Goal: Information Seeking & Learning: Learn about a topic

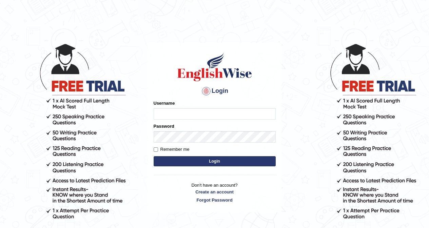
click at [169, 116] on input "Username" at bounding box center [215, 114] width 122 height 12
type input "khorshedAlam"
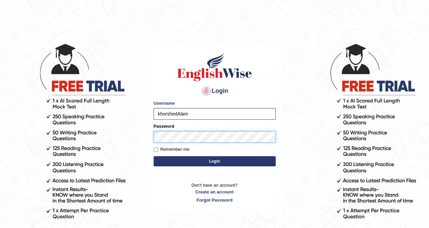
click at [154, 157] on button "Login" at bounding box center [215, 162] width 122 height 10
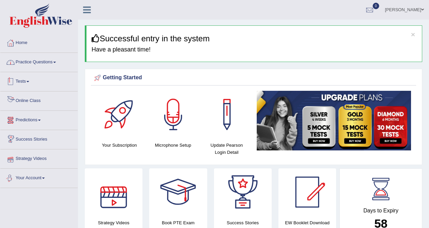
click at [34, 62] on link "Practice Questions" at bounding box center [38, 61] width 77 height 17
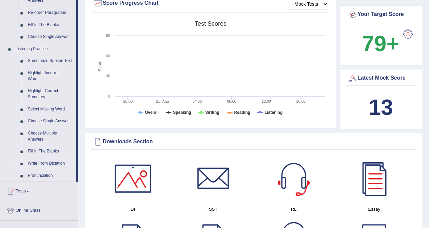
scroll to position [238, 0]
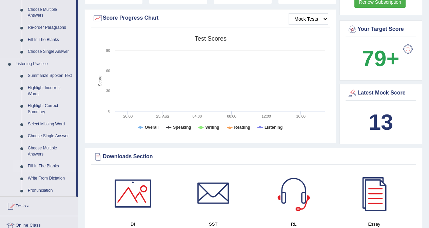
click at [45, 167] on link "Fill In The Blanks" at bounding box center [50, 167] width 51 height 12
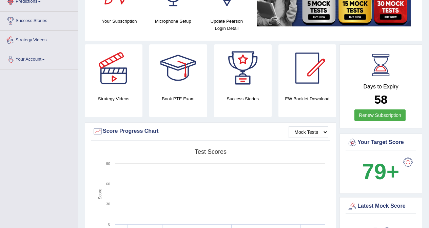
scroll to position [185, 0]
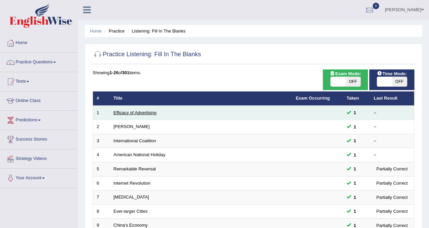
click at [140, 114] on link "Efficacy of Advertising" at bounding box center [135, 112] width 43 height 5
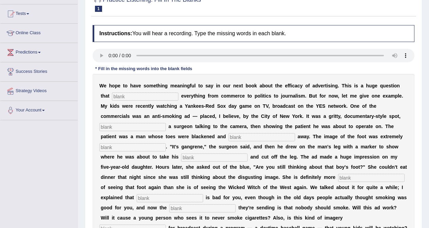
click at [136, 97] on input "text" at bounding box center [145, 97] width 67 height 8
click at [122, 98] on input "text" at bounding box center [145, 97] width 67 height 8
type input "impacts"
click at [151, 125] on input "text" at bounding box center [132, 127] width 67 height 8
click at [131, 126] on input "text" at bounding box center [132, 127] width 67 height 8
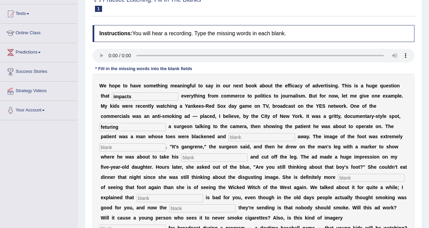
type input "feturing"
click at [247, 138] on input "text" at bounding box center [262, 137] width 67 height 8
type input "running"
click at [145, 145] on input "text" at bounding box center [132, 148] width 67 height 8
click at [134, 149] on input "text" at bounding box center [132, 148] width 67 height 8
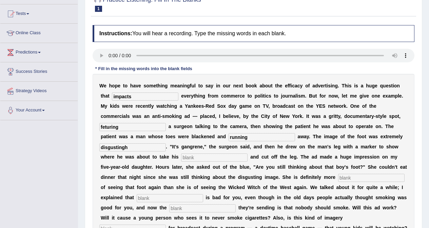
type input "disgustingh"
click at [201, 153] on div "W e h o p e t o h a v e s o m e t h i n g m e a n i n g f u l t o s a y i n o u…" at bounding box center [254, 157] width 322 height 166
click at [199, 158] on input "text" at bounding box center [214, 158] width 67 height 8
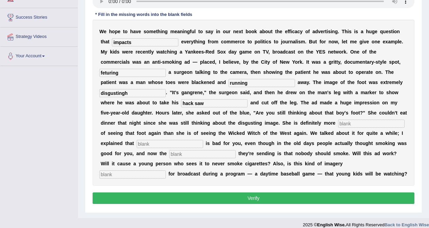
scroll to position [129, 0]
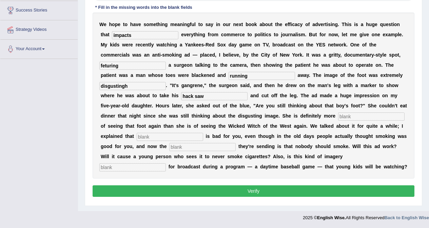
type input "hack saw"
click at [345, 115] on input "text" at bounding box center [371, 117] width 67 height 8
click at [345, 116] on input "text" at bounding box center [371, 117] width 67 height 8
type input "scared"
click at [180, 137] on input "text" at bounding box center [170, 137] width 67 height 8
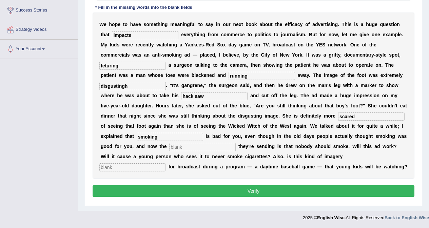
type input "smoking"
click at [181, 151] on input "text" at bounding box center [202, 147] width 67 height 8
type input "message"
click at [131, 169] on input "text" at bounding box center [132, 168] width 67 height 8
type input "appropriate"
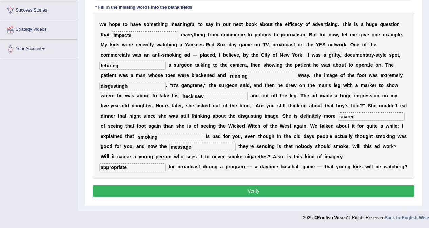
click at [131, 86] on input "disgustingh" at bounding box center [132, 86] width 67 height 8
type input "disgusting"
click at [124, 66] on input "feturing" at bounding box center [132, 66] width 67 height 8
type input "featuring"
click at [241, 191] on button "Verify" at bounding box center [254, 192] width 322 height 12
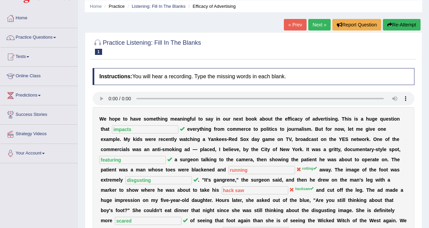
scroll to position [0, 0]
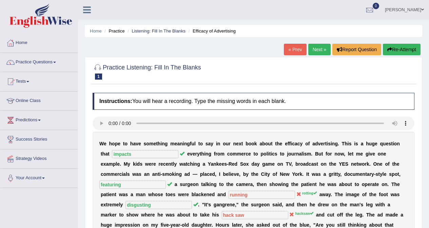
click at [316, 50] on link "Next »" at bounding box center [320, 50] width 22 height 12
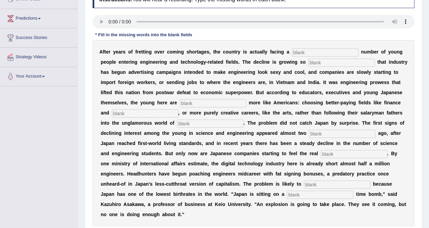
scroll to position [136, 0]
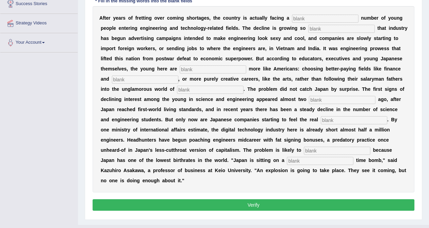
click at [306, 18] on input "text" at bounding box center [325, 19] width 67 height 8
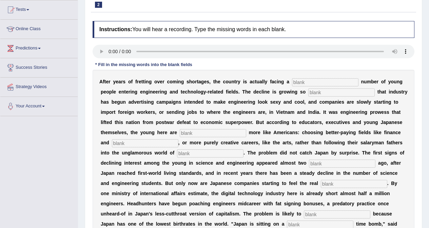
scroll to position [68, 0]
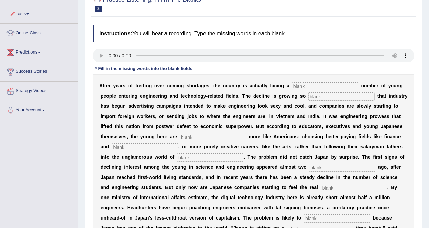
click at [304, 87] on input "text" at bounding box center [325, 87] width 67 height 8
type input "a"
type input "s"
type input "dewong ing"
click at [317, 99] on input "text" at bounding box center [342, 97] width 67 height 8
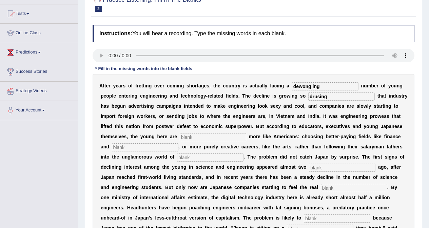
type input "drusing"
click at [246, 136] on input "text" at bounding box center [213, 137] width 67 height 8
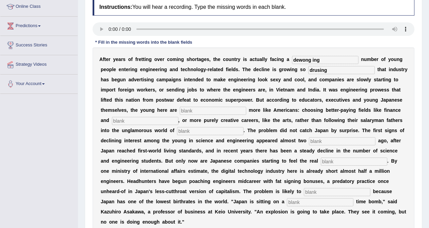
scroll to position [136, 0]
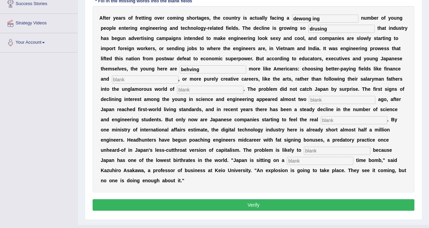
type input "behving"
click at [179, 80] on input "text" at bounding box center [145, 80] width 67 height 8
type input "medicine"
click at [231, 92] on input "text" at bounding box center [210, 90] width 67 height 8
type input "manifcturing"
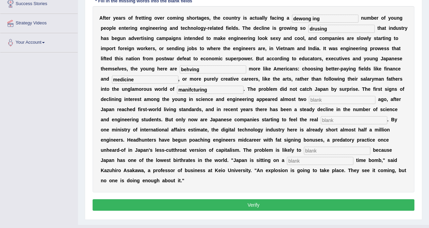
click at [309, 104] on input "text" at bounding box center [342, 100] width 67 height 8
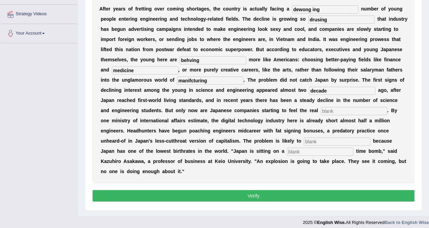
scroll to position [150, 0]
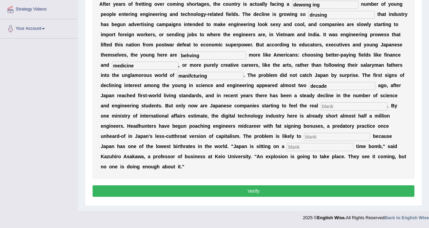
type input "decade"
click at [321, 111] on input "text" at bounding box center [354, 107] width 67 height 8
type input "panch"
click at [304, 141] on input "text" at bounding box center [337, 137] width 67 height 8
type input "worsen"
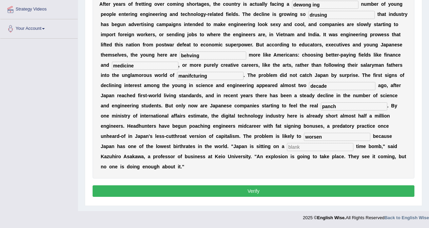
click at [287, 151] on input "text" at bounding box center [320, 147] width 67 height 8
type input "demographic"
click at [321, 111] on input "panch" at bounding box center [354, 107] width 67 height 8
type input "pench"
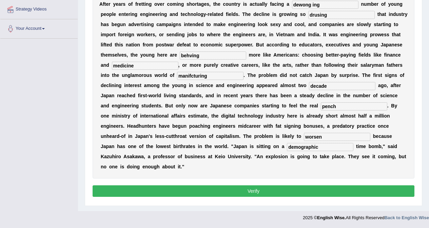
click at [244, 75] on input "manifcturing" at bounding box center [210, 76] width 67 height 8
type input "manufacturing"
click at [242, 58] on input "behving" at bounding box center [213, 56] width 67 height 8
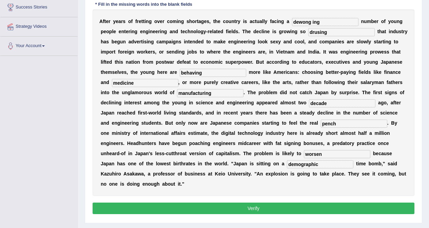
scroll to position [116, 0]
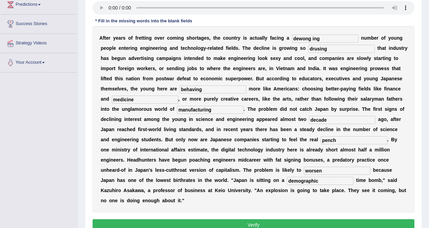
type input "behaving"
click at [321, 37] on input "dewong ing" at bounding box center [325, 39] width 67 height 8
type input "drawnging"
click at [332, 50] on input "drusing" at bounding box center [342, 49] width 67 height 8
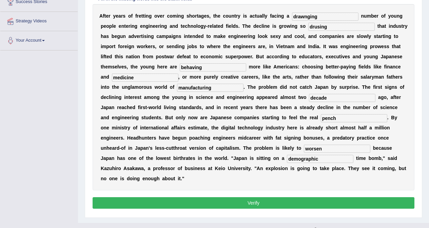
scroll to position [150, 0]
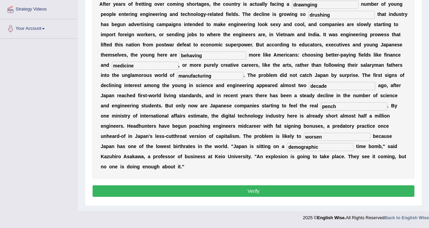
type input "drushing"
click at [271, 189] on button "Verify" at bounding box center [254, 192] width 322 height 12
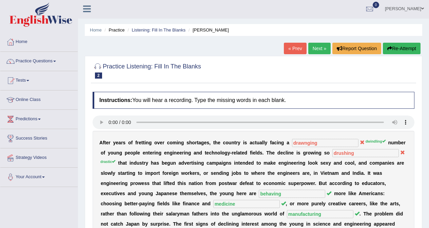
scroll to position [0, 0]
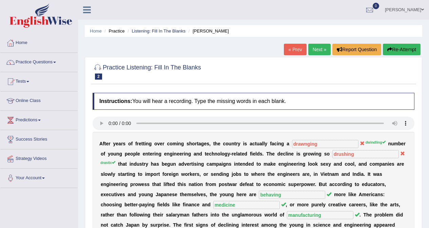
click at [316, 50] on link "Next »" at bounding box center [320, 50] width 22 height 12
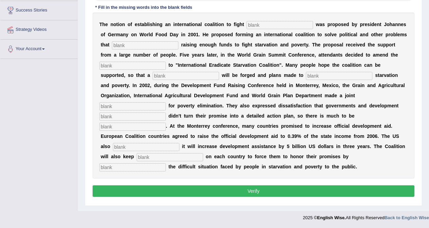
scroll to position [95, 0]
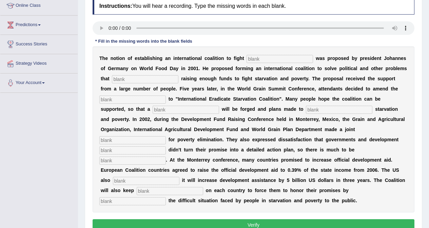
click at [251, 59] on input "text" at bounding box center [280, 59] width 67 height 8
type input "starvation"
click at [151, 83] on input "text" at bounding box center [145, 79] width 67 height 8
type input "abstract"
click at [142, 102] on input "text" at bounding box center [132, 100] width 67 height 8
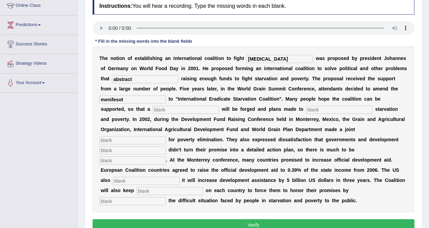
type input "menifesot"
click at [167, 111] on input "text" at bounding box center [186, 110] width 67 height 8
type input "resultionat"
click at [312, 110] on input "text" at bounding box center [339, 110] width 67 height 8
click at [311, 108] on input "text" at bounding box center [339, 110] width 67 height 8
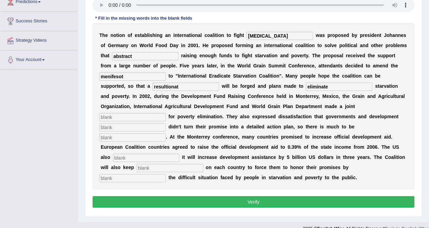
scroll to position [129, 0]
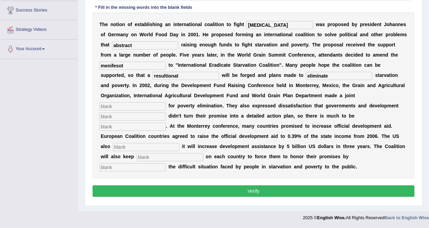
type input "eliminate"
click at [131, 113] on input "text" at bounding box center [132, 117] width 67 height 8
click at [133, 108] on input "text" at bounding box center [132, 107] width 67 height 8
type input "appeal"
type input "PARTNER"
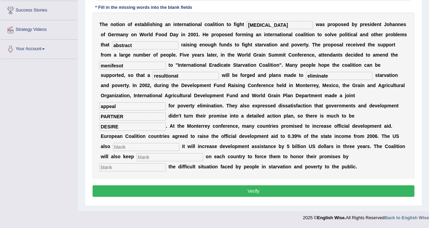
type input "DESIRE"
type input "ANNOUNCED"
type input "PRESURE"
type input "EXPOSE"
click at [150, 158] on input "PRESURE" at bounding box center [170, 157] width 67 height 8
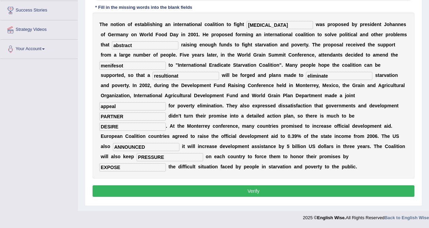
type input "PRESSURE"
click at [185, 76] on input "resultionat" at bounding box center [186, 76] width 67 height 8
type input "r"
type input "RESULATION"
click at [134, 67] on input "menifesot" at bounding box center [132, 66] width 67 height 8
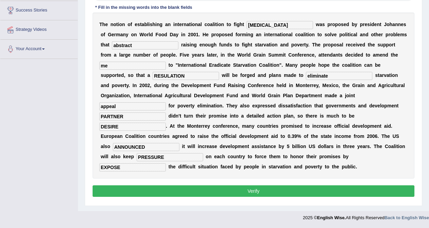
type input "m"
click at [134, 67] on input "text" at bounding box center [132, 66] width 67 height 8
type input "m"
click at [109, 66] on input "MANIFESTO" at bounding box center [132, 66] width 67 height 8
click at [131, 66] on input "MENIFESTO" at bounding box center [132, 66] width 67 height 8
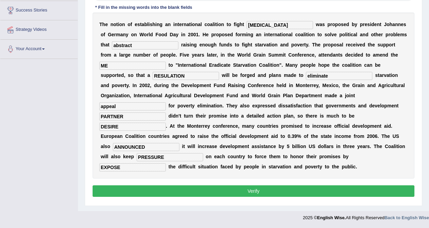
type input "M"
type input "menifesto"
click at [189, 74] on input "RESULATION" at bounding box center [186, 76] width 67 height 8
type input "R"
type input "resulation"
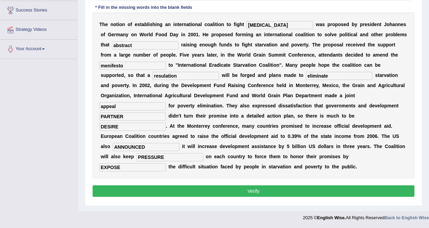
click at [126, 118] on input "PARTNER" at bounding box center [132, 117] width 67 height 8
type input "P"
type input "partner"
click at [125, 130] on input "DESIRE" at bounding box center [132, 127] width 67 height 8
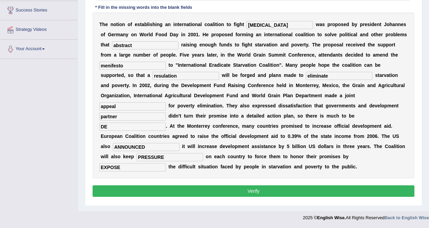
type input "D"
type input "desire"
drag, startPoint x: 147, startPoint y: 145, endPoint x: 70, endPoint y: 135, distance: 78.1
click at [70, 135] on div "Toggle navigation Home Practice Questions Speaking Practice Read Aloud Repeat S…" at bounding box center [214, 48] width 429 height 354
type input "announced"
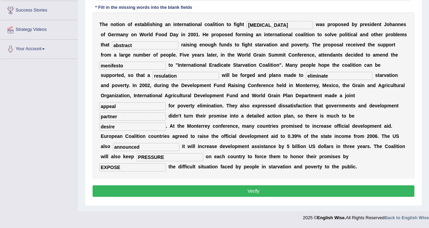
drag, startPoint x: 165, startPoint y: 158, endPoint x: 142, endPoint y: 160, distance: 23.2
click at [142, 160] on input "PRESSURE" at bounding box center [170, 157] width 67 height 8
type input "P"
type input "pressure"
click at [137, 167] on input "EXPOSE" at bounding box center [132, 168] width 67 height 8
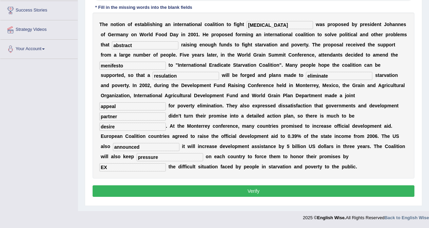
type input "E"
type input "expose"
click at [198, 191] on button "Verify" at bounding box center [254, 192] width 322 height 12
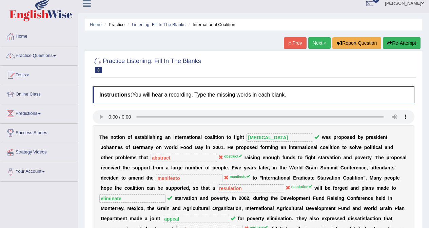
scroll to position [0, 0]
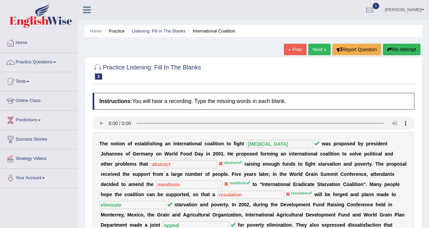
click at [318, 47] on link "Next »" at bounding box center [320, 50] width 22 height 12
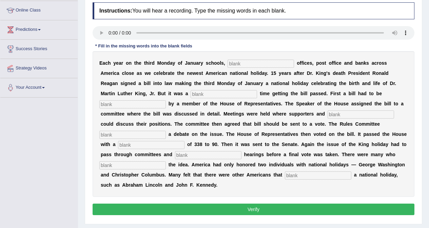
scroll to position [102, 0]
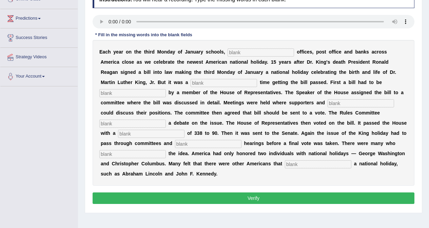
click at [238, 50] on input "text" at bounding box center [261, 53] width 67 height 8
click at [235, 51] on input "text" at bounding box center [261, 53] width 67 height 8
click at [238, 53] on input "text" at bounding box center [261, 53] width 67 height 8
type input "theater"
click at [228, 86] on input "text" at bounding box center [224, 83] width 67 height 8
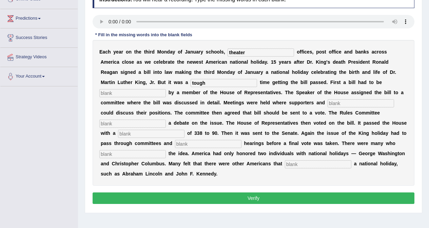
type input "tough"
click at [217, 83] on input "tough" at bounding box center [224, 83] width 67 height 8
type input "intoucued"
type input "opponedn"
click at [144, 120] on input "text" at bounding box center [132, 124] width 67 height 8
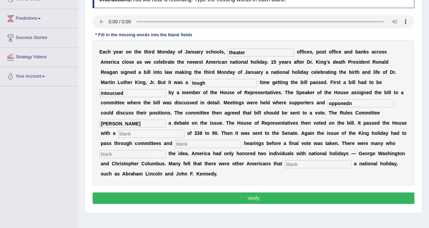
type input "SCHUDEL"
click at [148, 135] on input "text" at bounding box center [151, 134] width 67 height 8
type input "BVOTE"
click at [146, 154] on input "text" at bounding box center [132, 154] width 67 height 8
type input "O"
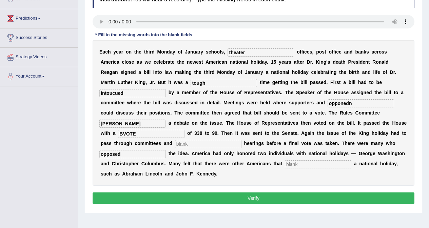
type input "opposed"
click at [312, 166] on input "text" at bounding box center [318, 165] width 67 height 8
type input "deserved"
click at [197, 197] on button "Verify" at bounding box center [254, 199] width 322 height 12
click at [212, 144] on input "text" at bounding box center [208, 144] width 67 height 8
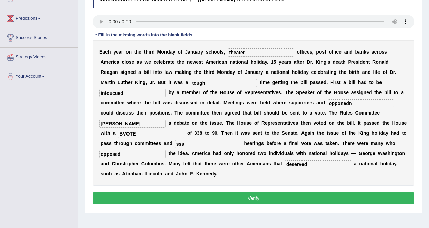
type input "sss"
click at [231, 197] on button "Verify" at bounding box center [254, 199] width 322 height 12
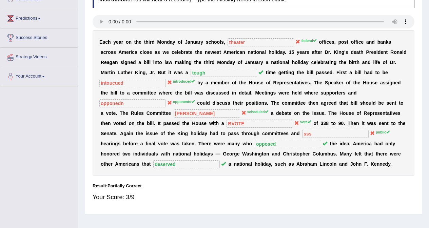
scroll to position [0, 0]
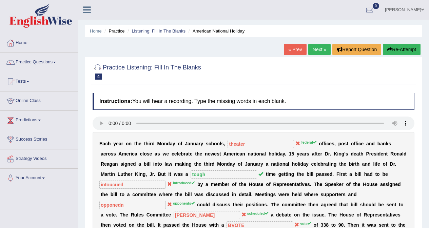
click at [314, 53] on link "Next »" at bounding box center [320, 50] width 22 height 12
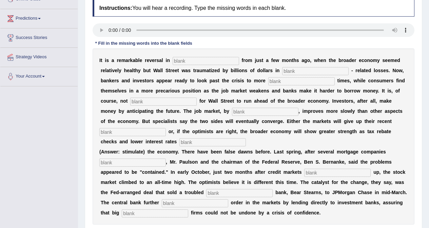
scroll to position [136, 0]
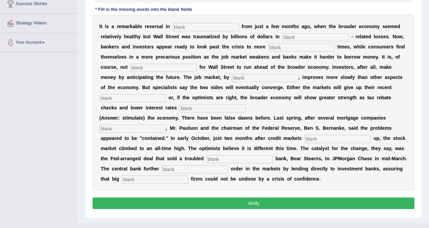
click at [182, 29] on input "text" at bounding box center [206, 27] width 67 height 8
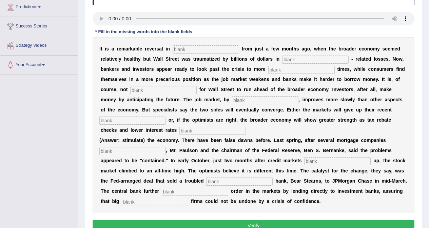
scroll to position [102, 0]
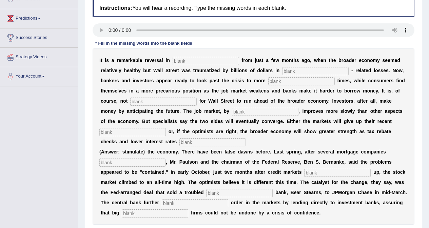
click at [186, 62] on input "text" at bounding box center [206, 61] width 67 height 8
type input "attitued s"
click at [299, 73] on input "text" at bounding box center [315, 71] width 67 height 8
type input "mortgage"
type input "profibable"
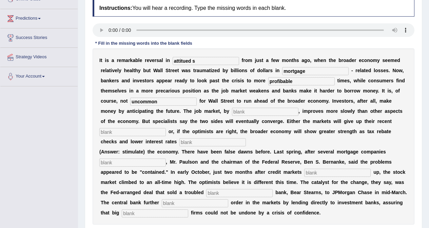
type input "uncommon"
type input "contrast"
type input "gains"
type input "stimulate"
type input "collaps"
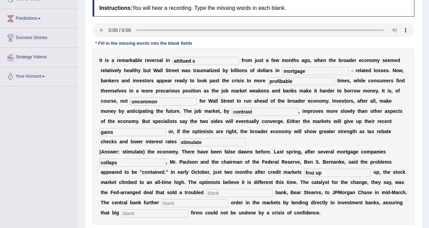
type input "froz up"
type input "investiment"
type input "restored"
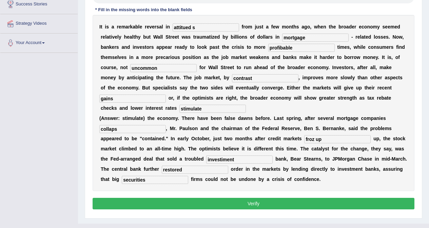
scroll to position [136, 0]
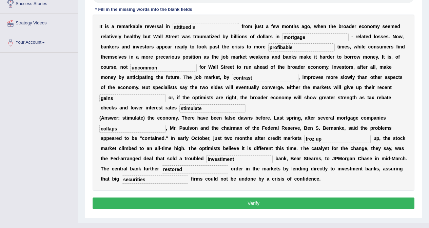
type input "securities"
click at [237, 159] on input "investiment" at bounding box center [239, 159] width 67 height 8
type input "investment"
click at [326, 139] on input "froz up" at bounding box center [338, 139] width 67 height 8
type input "frozup"
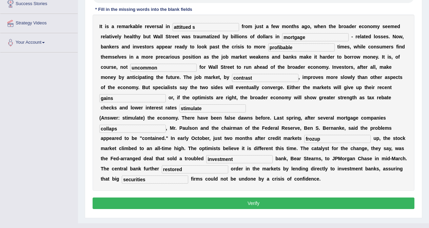
click at [123, 129] on input "collaps" at bounding box center [132, 129] width 67 height 8
click at [299, 48] on input "profibable" at bounding box center [302, 47] width 67 height 8
type input "profitable"
click at [199, 27] on input "attitued s" at bounding box center [206, 27] width 67 height 8
type input "attitudes"
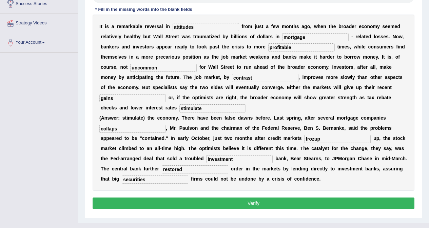
click at [251, 205] on button "Verify" at bounding box center [254, 204] width 322 height 12
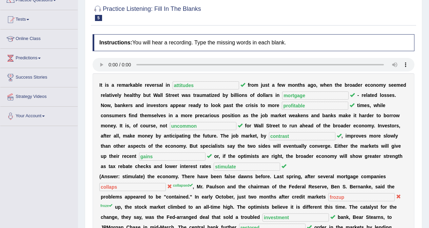
scroll to position [30, 0]
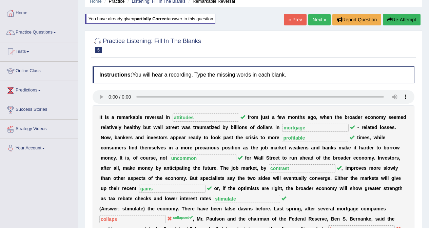
click at [316, 20] on link "Next »" at bounding box center [320, 20] width 22 height 12
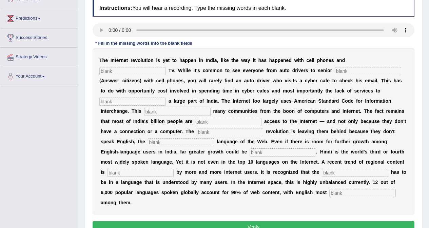
click at [131, 71] on input "text" at bounding box center [132, 71] width 67 height 8
type input "cable"
type input "citeinzs"
type input "to tagrget"
type input "ellion=s"
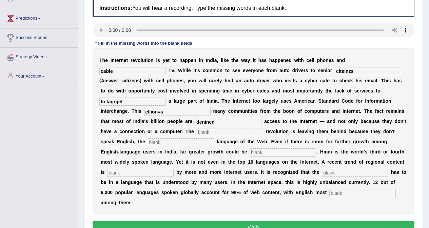
type input "denined"
type input "digital"
type input "dominants"
type input "unleasedh"
type input "perfed"
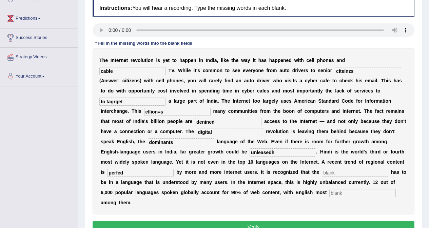
click at [348, 194] on input "text" at bounding box center [363, 193] width 67 height 8
type input "prominent"
click at [341, 172] on input "text" at bounding box center [355, 173] width 67 height 8
type input "ss"
click at [134, 172] on input "perfed" at bounding box center [140, 173] width 67 height 8
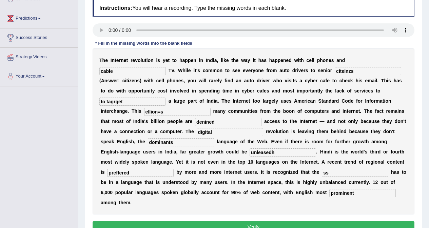
type input "preffered"
click at [279, 154] on input "unleasedh" at bounding box center [283, 153] width 67 height 8
type input "unleashed"
click at [173, 141] on input "dominants" at bounding box center [181, 143] width 67 height 8
type input "dominant"
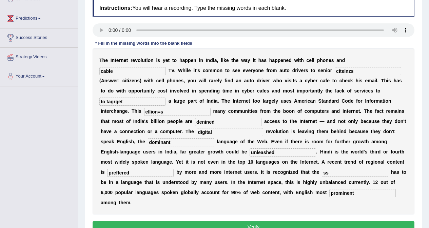
click at [218, 124] on input "denined" at bounding box center [228, 122] width 67 height 8
type input "denied"
click at [168, 111] on input "ellion=s" at bounding box center [177, 112] width 67 height 8
type input "e"
type input "alliance"
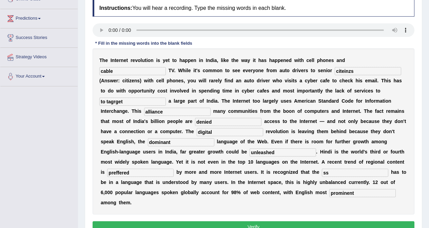
click at [129, 104] on input "to tagrget" at bounding box center [132, 102] width 67 height 8
type input "t"
type input "target"
click at [359, 72] on input "citeinzs" at bounding box center [368, 71] width 67 height 8
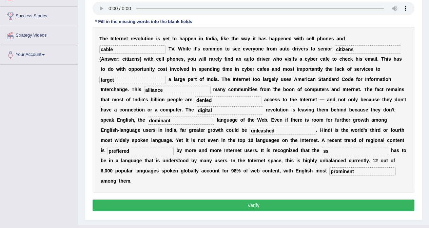
scroll to position [138, 0]
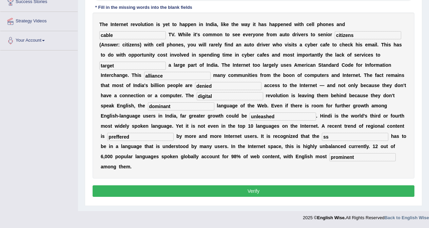
type input "citizens"
click at [237, 193] on button "Verify" at bounding box center [254, 192] width 322 height 12
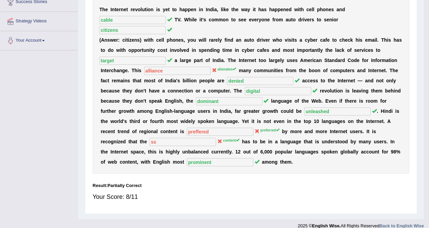
scroll to position [128, 0]
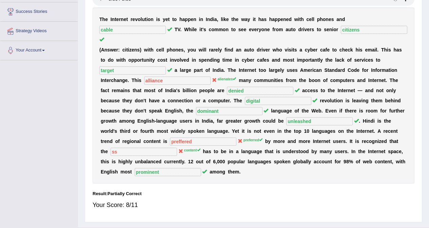
drag, startPoint x: 234, startPoint y: 78, endPoint x: 219, endPoint y: 80, distance: 14.7
click at [219, 80] on sup "alienates" at bounding box center [227, 79] width 19 height 4
drag, startPoint x: 218, startPoint y: 79, endPoint x: 227, endPoint y: 78, distance: 9.0
click at [227, 78] on div "T h e I n t e r n e t r e v o l u t i o n i s y e t t o h a p p e n i n I n d i…" at bounding box center [254, 95] width 322 height 177
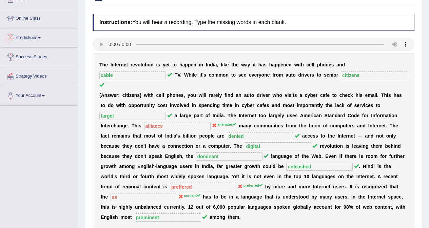
scroll to position [0, 0]
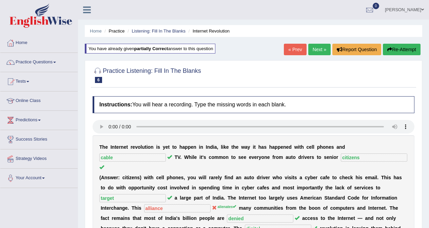
click at [313, 50] on link "Next »" at bounding box center [320, 50] width 22 height 12
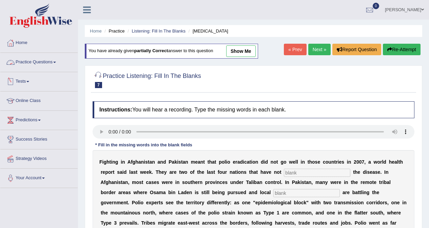
click at [38, 63] on link "Practice Questions" at bounding box center [38, 61] width 77 height 17
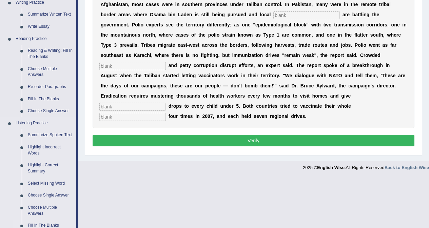
scroll to position [272, 0]
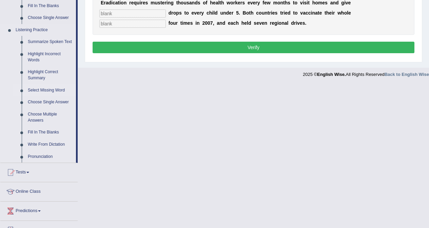
click at [46, 92] on link "Select Missing Word" at bounding box center [50, 91] width 51 height 12
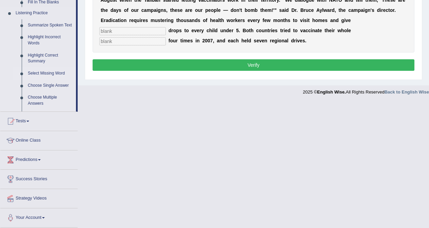
scroll to position [191, 0]
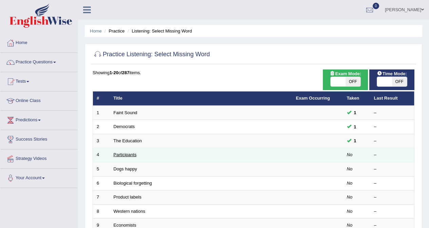
click at [127, 154] on link "Participants" at bounding box center [125, 154] width 23 height 5
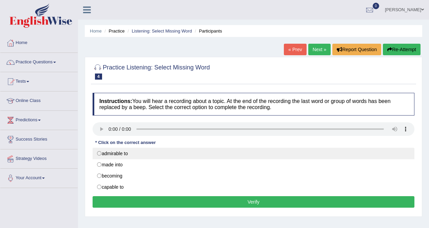
click at [101, 153] on label "admirable to" at bounding box center [254, 154] width 322 height 12
radio input "true"
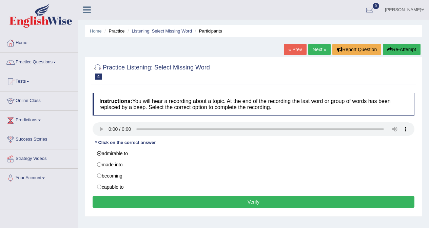
click at [224, 204] on button "Verify" at bounding box center [254, 203] width 322 height 12
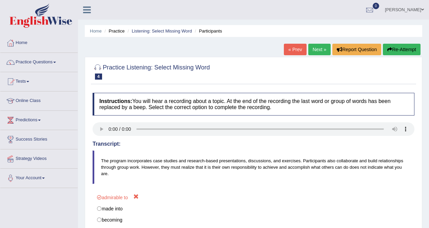
click at [320, 51] on link "Next »" at bounding box center [320, 50] width 22 height 12
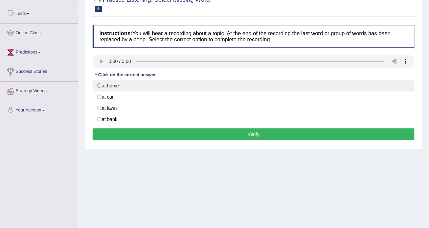
click at [112, 86] on label "at home" at bounding box center [254, 86] width 322 height 12
radio input "true"
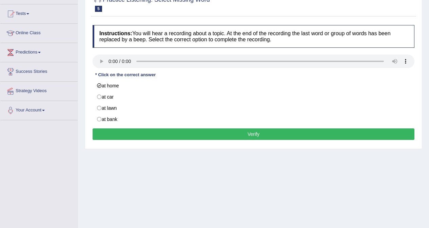
click at [226, 133] on button "Verify" at bounding box center [254, 135] width 322 height 12
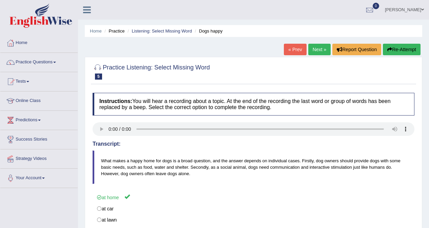
click at [319, 48] on link "Next »" at bounding box center [320, 50] width 22 height 12
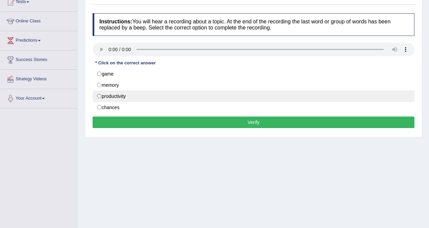
scroll to position [68, 0]
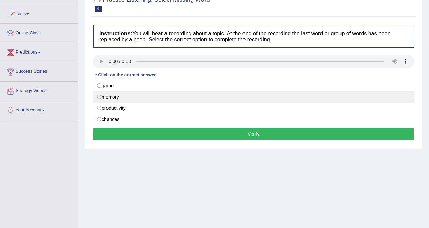
click at [107, 96] on label "memory" at bounding box center [254, 97] width 322 height 12
radio input "true"
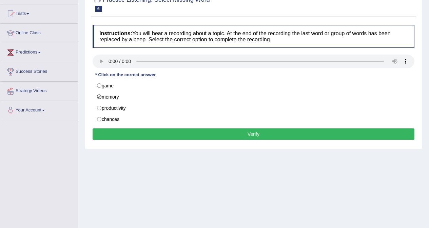
click at [253, 137] on button "Verify" at bounding box center [254, 135] width 322 height 12
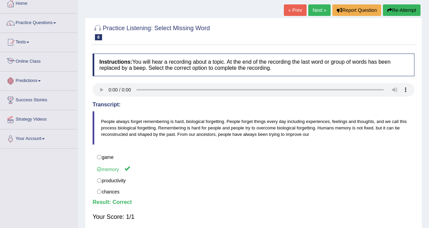
scroll to position [0, 0]
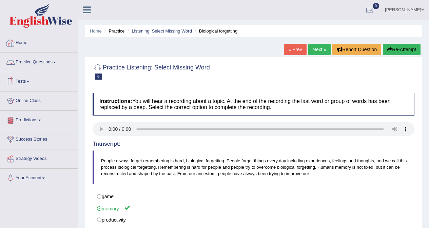
click at [42, 62] on link "Practice Questions" at bounding box center [38, 61] width 77 height 17
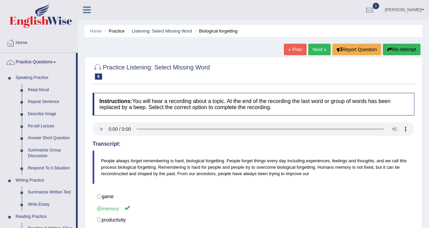
click at [316, 50] on link "Next »" at bounding box center [320, 50] width 22 height 12
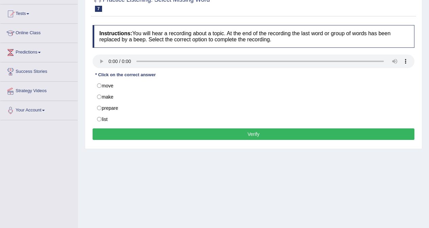
scroll to position [68, 0]
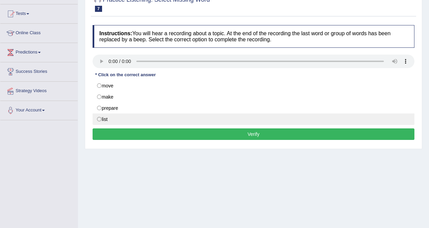
click at [105, 120] on label "list" at bounding box center [254, 120] width 322 height 12
radio input "true"
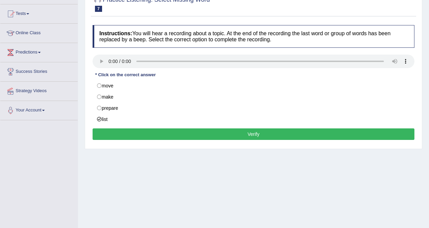
click at [167, 134] on button "Verify" at bounding box center [254, 135] width 322 height 12
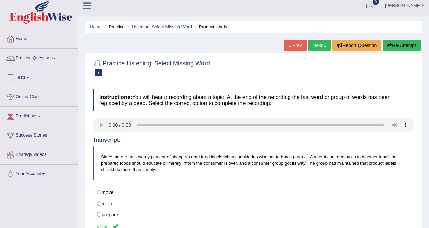
scroll to position [0, 0]
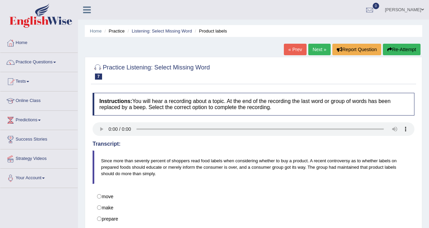
click at [313, 49] on link "Next »" at bounding box center [320, 50] width 22 height 12
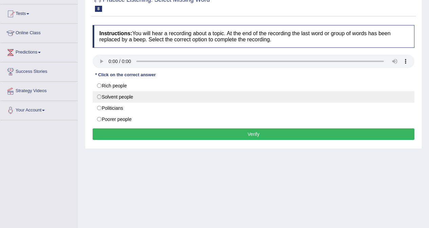
click at [124, 99] on label "Solvent people" at bounding box center [254, 97] width 322 height 12
radio input "true"
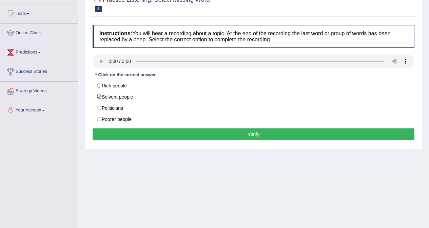
click at [199, 131] on button "Verify" at bounding box center [254, 135] width 322 height 12
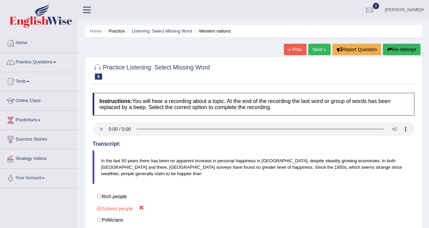
click at [315, 50] on link "Next »" at bounding box center [320, 50] width 22 height 12
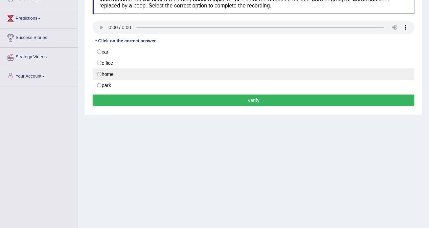
click at [108, 76] on label "home" at bounding box center [254, 75] width 322 height 12
radio input "true"
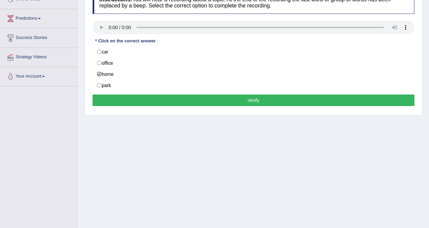
click at [164, 105] on button "Verify" at bounding box center [254, 101] width 322 height 12
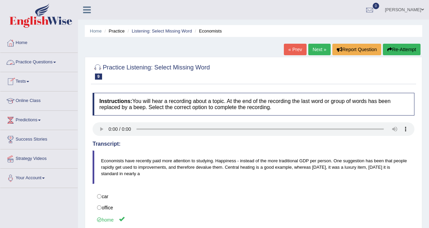
click at [40, 65] on link "Practice Questions" at bounding box center [38, 61] width 77 height 17
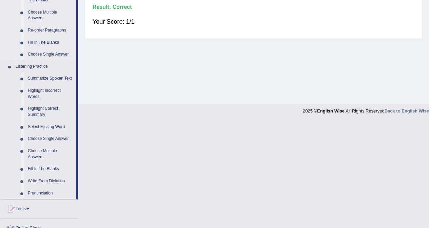
scroll to position [272, 0]
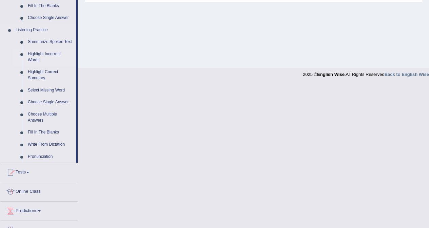
click at [41, 54] on link "Highlight Incorrect Words" at bounding box center [50, 57] width 51 height 18
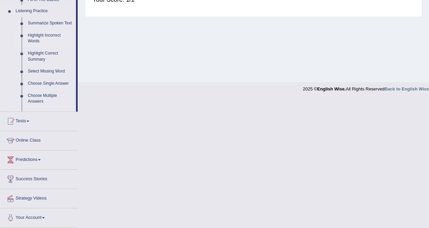
scroll to position [128, 0]
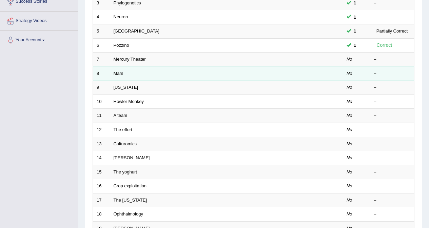
scroll to position [136, 0]
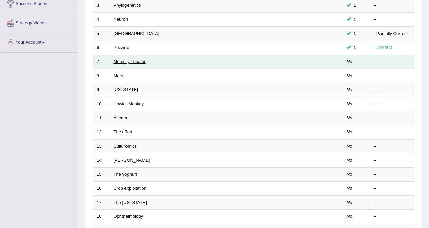
click at [119, 63] on link "Mercury Theater" at bounding box center [130, 61] width 32 height 5
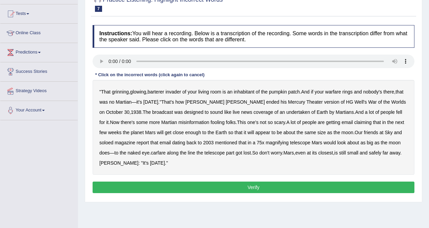
click at [162, 93] on b "barterer" at bounding box center [156, 91] width 17 height 5
click at [287, 113] on b "undertaken" at bounding box center [299, 112] width 24 height 5
click at [110, 145] on b "soloed" at bounding box center [106, 142] width 14 height 5
drag, startPoint x: 161, startPoint y: 153, endPoint x: 176, endPoint y: 152, distance: 15.0
click at [162, 153] on b "carfare" at bounding box center [158, 152] width 15 height 5
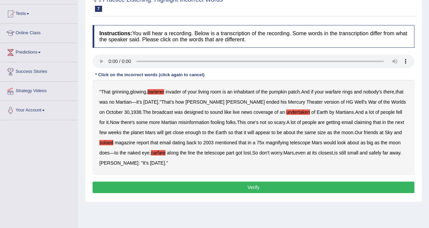
click at [253, 186] on button "Verify" at bounding box center [254, 188] width 322 height 12
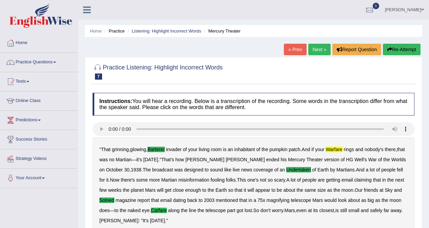
click at [320, 49] on link "Next »" at bounding box center [320, 50] width 22 height 12
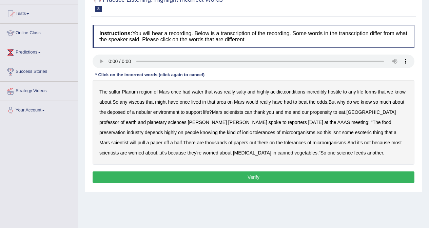
click at [122, 93] on div "The sulfur Planum region of [GEOGRAPHIC_DATA] once had water that was really sa…" at bounding box center [254, 122] width 322 height 85
click at [117, 92] on b "sulfur" at bounding box center [115, 91] width 12 height 5
click at [144, 102] on b "viscous" at bounding box center [137, 101] width 16 height 5
drag, startPoint x: 115, startPoint y: 111, endPoint x: 129, endPoint y: 113, distance: 13.8
click at [115, 111] on b "deposed" at bounding box center [116, 112] width 18 height 5
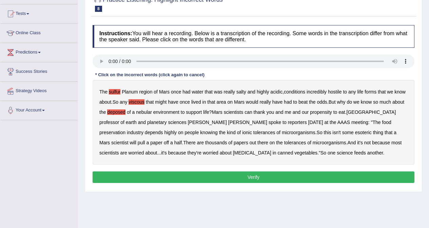
click at [385, 134] on b "that" at bounding box center [389, 132] width 8 height 5
drag, startPoint x: 288, startPoint y: 133, endPoint x: 320, endPoint y: 139, distance: 32.8
click at [295, 133] on div "The sulfur Planum region of Mars once had water that was really salty and highl…" at bounding box center [254, 122] width 322 height 85
drag, startPoint x: 293, startPoint y: 131, endPoint x: 300, endPoint y: 129, distance: 7.3
click at [294, 130] on div "The sulfur Planum region of Mars once had water that was really salty and highl…" at bounding box center [254, 122] width 322 height 85
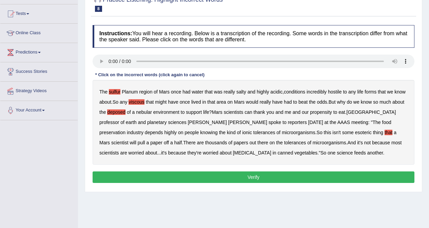
click at [385, 134] on b "that" at bounding box center [389, 132] width 8 height 5
click at [246, 176] on button "Verify" at bounding box center [254, 178] width 322 height 12
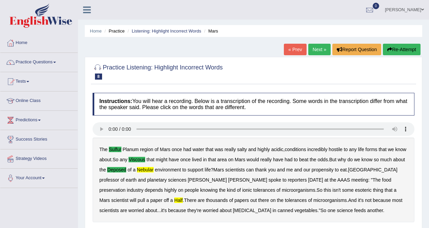
click at [316, 52] on link "Next »" at bounding box center [320, 50] width 22 height 12
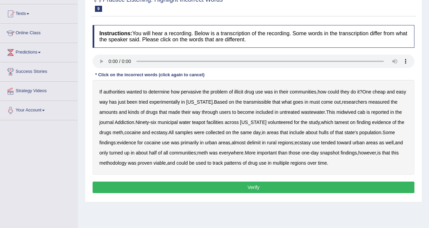
drag, startPoint x: 352, startPoint y: 113, endPoint x: 384, endPoint y: 118, distance: 32.4
click at [353, 113] on b "midwived" at bounding box center [347, 112] width 20 height 5
drag, startPoint x: 334, startPoint y: 122, endPoint x: 363, endPoint y: 126, distance: 28.5
click at [335, 122] on b "tamest" at bounding box center [342, 122] width 14 height 5
drag, startPoint x: 327, startPoint y: 132, endPoint x: 347, endPoint y: 135, distance: 20.6
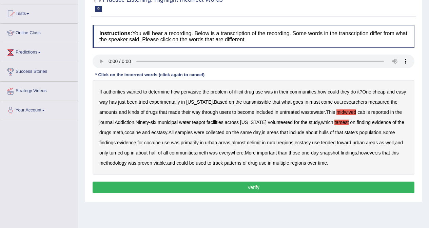
click at [328, 132] on b "hulls" at bounding box center [324, 132] width 10 height 5
click at [261, 144] on b "delimit" at bounding box center [254, 142] width 14 height 5
click at [311, 186] on button "Verify" at bounding box center [254, 188] width 322 height 12
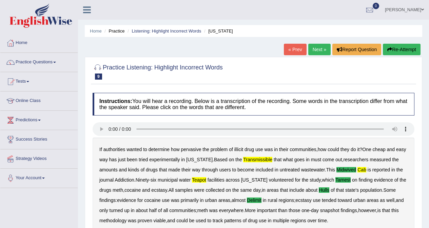
click at [315, 51] on link "Next »" at bounding box center [320, 50] width 22 height 12
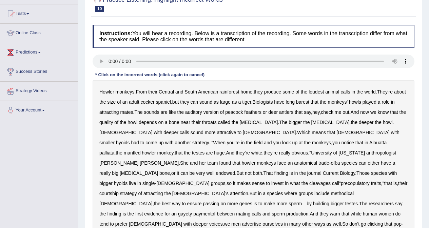
click at [312, 124] on b "[MEDICAL_DATA]" at bounding box center [331, 122] width 38 height 5
drag, startPoint x: 308, startPoint y: 172, endPoint x: 354, endPoint y: 177, distance: 45.7
click at [317, 170] on div "Howler monkeys . From their Central and South American rainforest home , they p…" at bounding box center [254, 163] width 322 height 166
click at [331, 191] on b "methodical" at bounding box center [342, 193] width 23 height 5
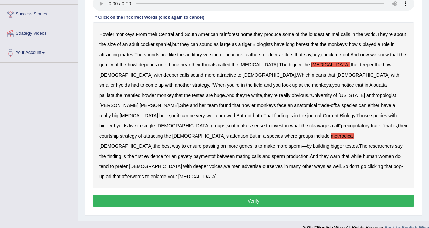
scroll to position [128, 0]
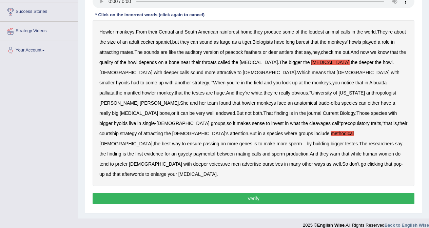
click at [331, 141] on b "bigger" at bounding box center [337, 143] width 13 height 5
click at [144, 172] on b "afterwords" at bounding box center [133, 174] width 22 height 5
click at [292, 193] on button "Verify" at bounding box center [254, 199] width 322 height 12
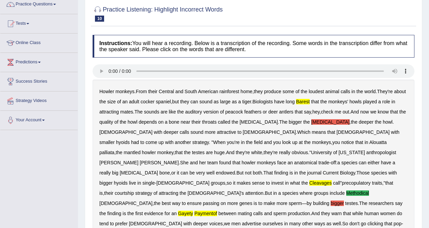
scroll to position [16, 0]
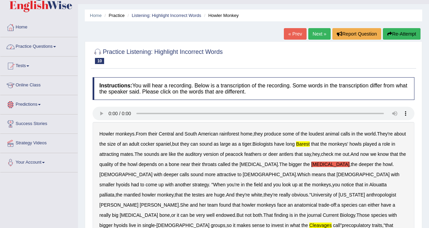
click at [33, 47] on link "Practice Questions" at bounding box center [38, 45] width 77 height 17
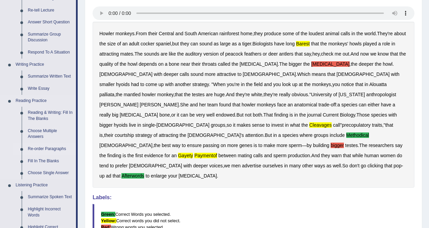
scroll to position [117, 0]
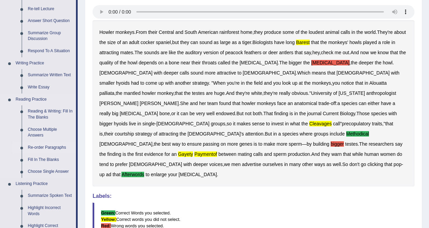
click at [48, 147] on link "Re-order Paragraphs" at bounding box center [50, 148] width 51 height 12
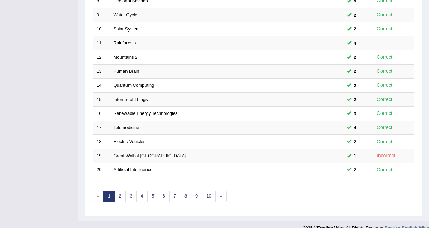
scroll to position [221, 0]
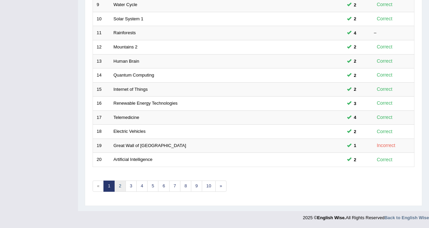
click at [123, 187] on link "2" at bounding box center [119, 186] width 11 height 11
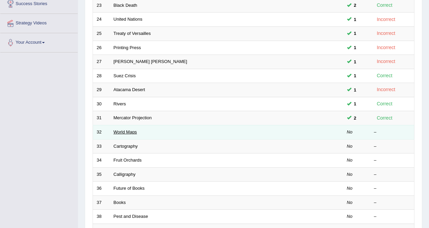
click at [124, 131] on link "World Maps" at bounding box center [125, 132] width 23 height 5
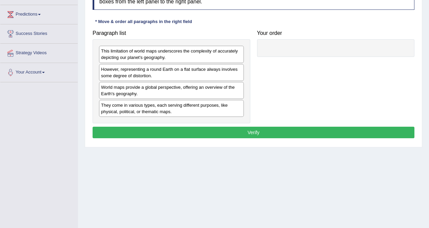
scroll to position [94, 0]
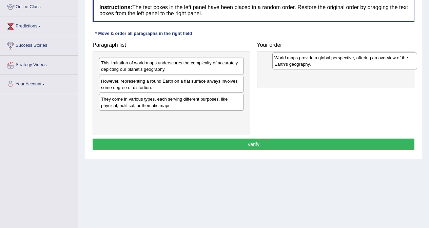
drag, startPoint x: 140, startPoint y: 105, endPoint x: 313, endPoint y: 63, distance: 177.7
click at [313, 63] on div "World maps provide a global perspective, offering an overview of the Earth's ge…" at bounding box center [345, 61] width 145 height 17
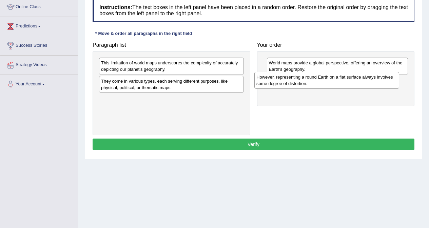
drag, startPoint x: 151, startPoint y: 86, endPoint x: 307, endPoint y: 82, distance: 155.5
click at [307, 82] on div "However, representing a round Earth on a flat surface always involves some degr…" at bounding box center [327, 80] width 145 height 17
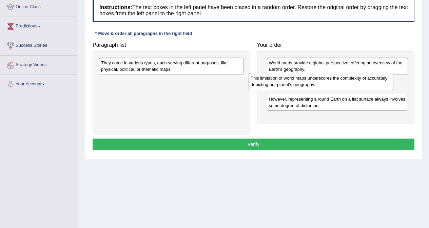
drag, startPoint x: 182, startPoint y: 69, endPoint x: 331, endPoint y: 84, distance: 150.5
click at [331, 84] on div "This limitation of world maps underscores the complexity of accurately depictin…" at bounding box center [321, 81] width 145 height 17
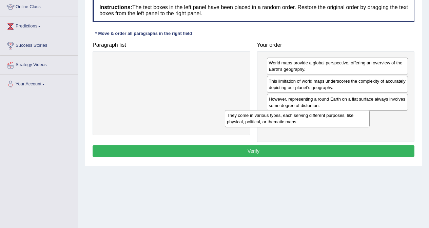
drag, startPoint x: 167, startPoint y: 66, endPoint x: 294, endPoint y: 118, distance: 137.0
click at [294, 118] on div "They come in various types, each serving different purposes, like physical, pol…" at bounding box center [297, 118] width 145 height 17
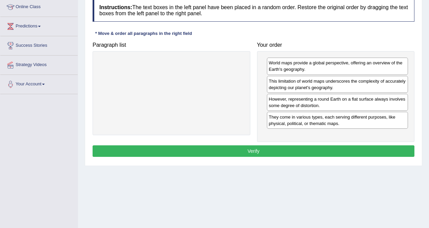
click at [247, 150] on button "Verify" at bounding box center [254, 152] width 322 height 12
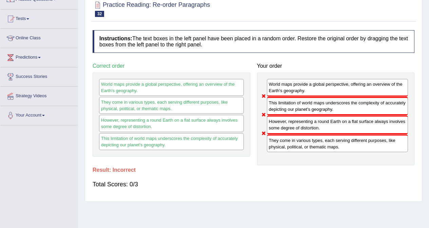
scroll to position [0, 0]
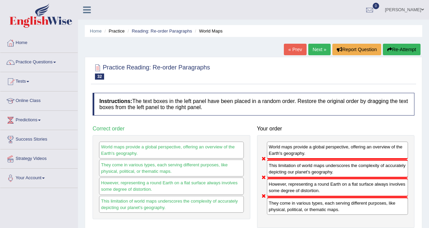
click at [393, 53] on button "Re-Attempt" at bounding box center [402, 50] width 38 height 12
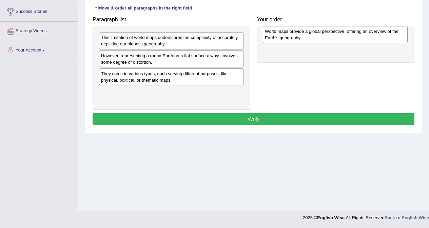
drag, startPoint x: 153, startPoint y: 77, endPoint x: 317, endPoint y: 34, distance: 169.4
click at [317, 34] on div "World maps provide a global perspective, offering an overview of the Earth's ge…" at bounding box center [335, 34] width 145 height 17
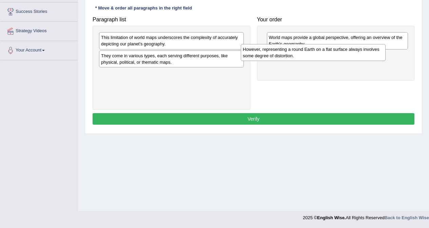
drag, startPoint x: 156, startPoint y: 62, endPoint x: 298, endPoint y: 55, distance: 142.1
click at [298, 55] on div "However, representing a round Earth on a flat surface always involves some degr…" at bounding box center [313, 52] width 145 height 17
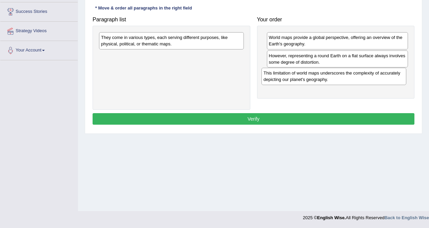
drag, startPoint x: 181, startPoint y: 41, endPoint x: 343, endPoint y: 76, distance: 166.5
click at [343, 76] on div "This limitation of world maps underscores the complexity of accurately depictin…" at bounding box center [334, 76] width 145 height 17
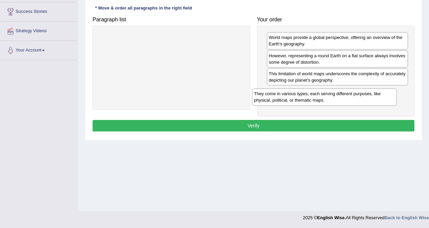
drag, startPoint x: 181, startPoint y: 41, endPoint x: 334, endPoint y: 97, distance: 163.0
click at [334, 97] on div "They come in various types, each serving different purposes, like physical, pol…" at bounding box center [324, 97] width 145 height 17
click at [243, 127] on button "Verify" at bounding box center [254, 126] width 322 height 12
